Goal: Manage account settings

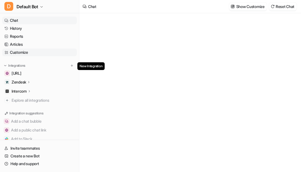
type textarea "**********"
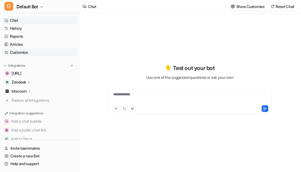
click at [25, 53] on link "Customize" at bounding box center [39, 52] width 75 height 8
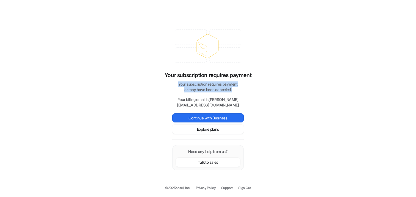
drag, startPoint x: 183, startPoint y: 82, endPoint x: 221, endPoint y: 92, distance: 39.5
click at [221, 92] on p "Your subscription requires payment or may have been canceled." at bounding box center [207, 86] width 71 height 11
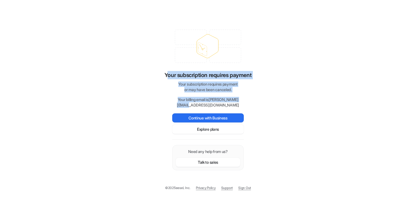
drag, startPoint x: 228, startPoint y: 108, endPoint x: 164, endPoint y: 72, distance: 73.5
click at [172, 72] on div "Your subscription requires payment Your subscription requires payment or may ha…" at bounding box center [207, 89] width 71 height 37
click at [164, 72] on p "Your subscription requires payment" at bounding box center [207, 75] width 87 height 8
drag, startPoint x: 161, startPoint y: 72, endPoint x: 247, endPoint y: 110, distance: 93.8
click at [247, 110] on div "Your subscription requires payment Your subscription requires payment or may ha…" at bounding box center [208, 98] width 416 height 197
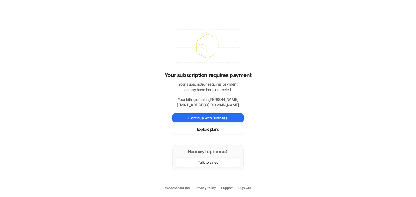
click at [232, 108] on p "Your billing email is [PERSON_NAME][EMAIL_ADDRESS][DOMAIN_NAME]" at bounding box center [207, 102] width 71 height 11
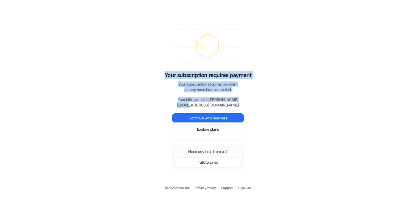
drag, startPoint x: 232, startPoint y: 109, endPoint x: 158, endPoint y: 73, distance: 82.5
click at [158, 73] on div "Your subscription requires payment Your subscription requires payment or may ha…" at bounding box center [208, 98] width 416 height 197
